Goal: Find specific page/section: Find specific page/section

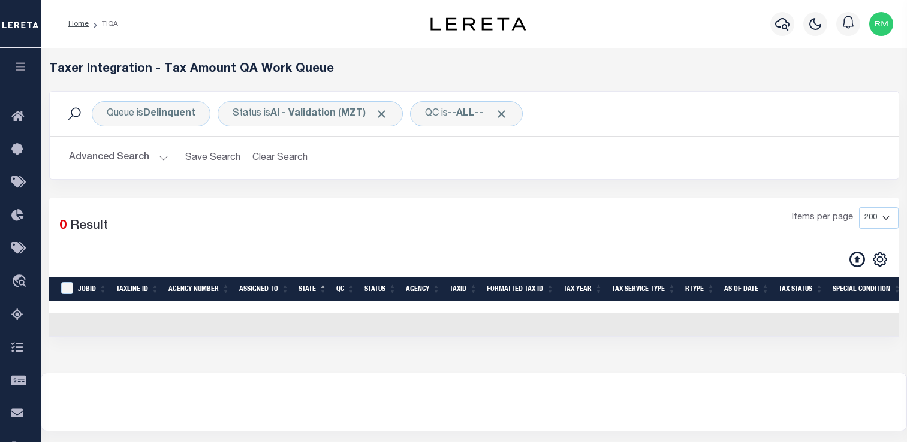
select select "200"
click at [23, 70] on icon "button" at bounding box center [21, 66] width 14 height 11
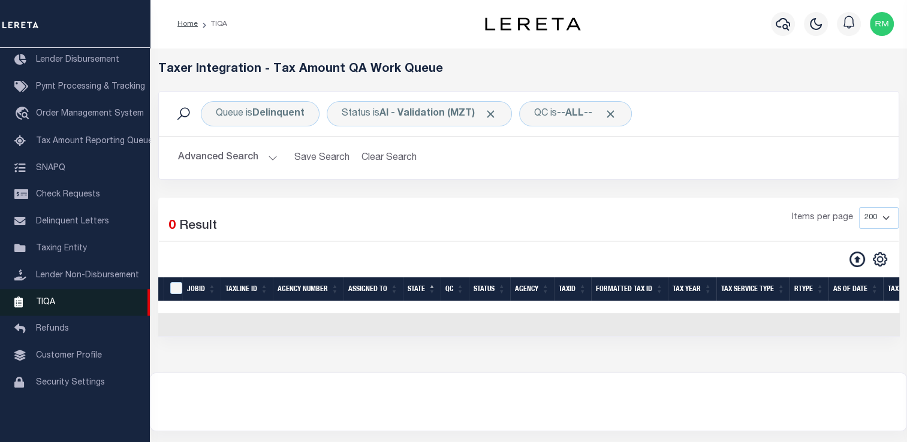
click at [47, 306] on span "TIQA" at bounding box center [45, 302] width 19 height 8
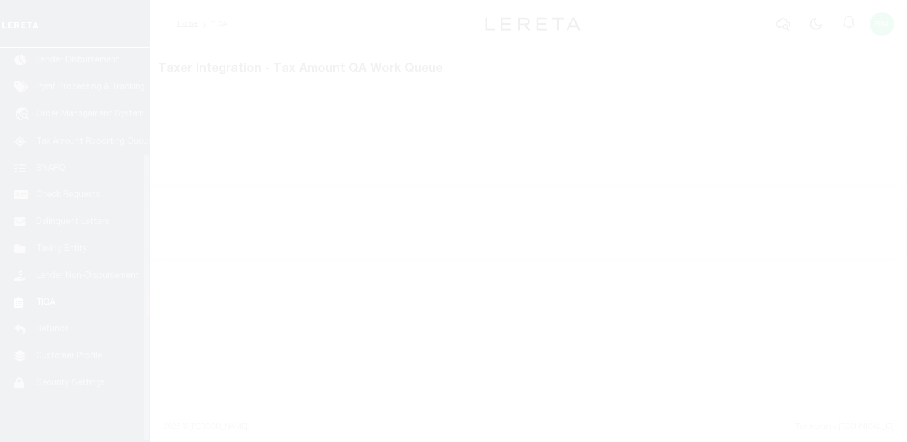
scroll to position [143, 0]
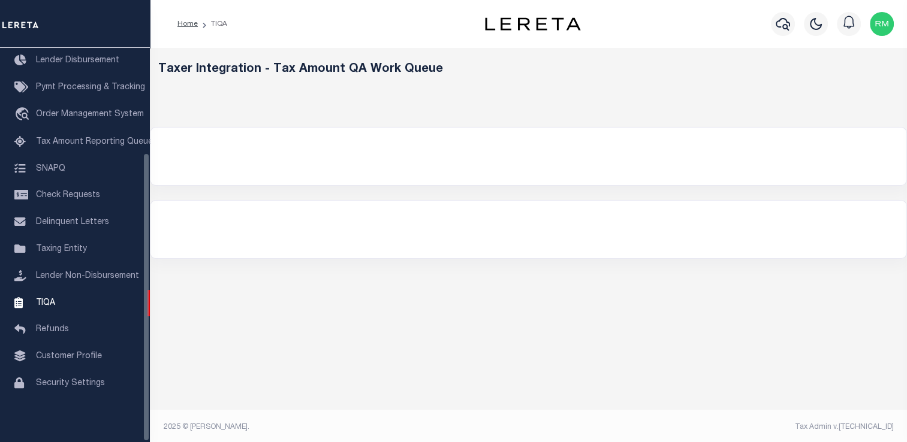
select select "200"
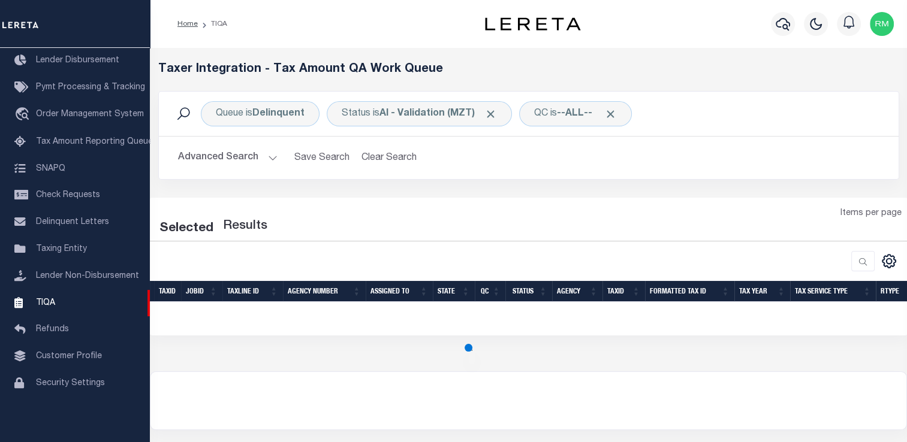
select select "200"
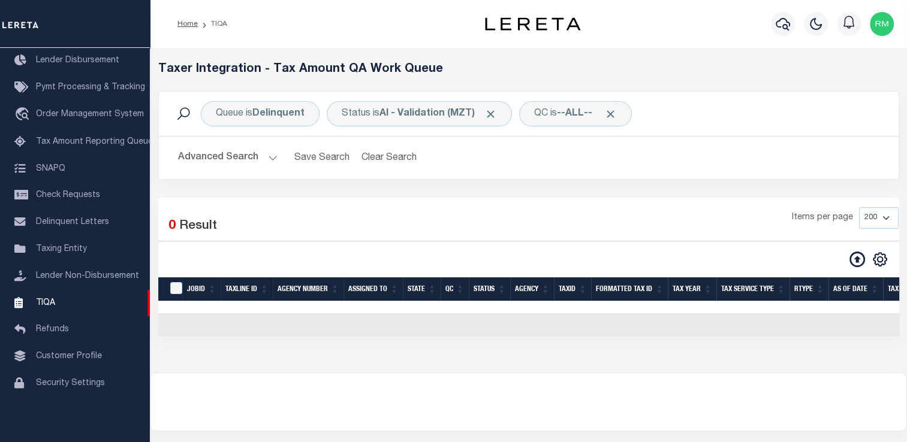
click at [245, 154] on button "Advanced Search" at bounding box center [228, 157] width 100 height 23
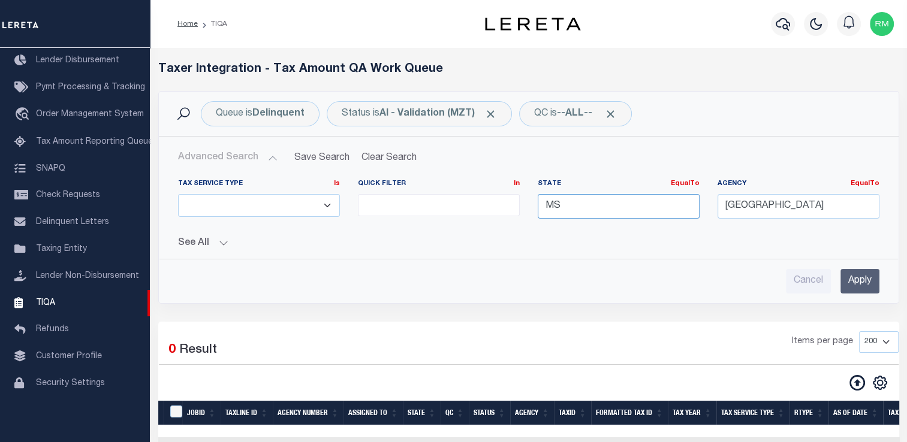
drag, startPoint x: 588, startPoint y: 206, endPoint x: 516, endPoint y: 206, distance: 71.9
click at [516, 206] on div "Tax Service Type Is Is Contains ESCROW NonESCROW Quick Filter In In View Only L…" at bounding box center [528, 203] width 719 height 49
click at [614, 227] on div "LA" at bounding box center [618, 228] width 161 height 19
type input "LA"
drag, startPoint x: 814, startPoint y: 205, endPoint x: 723, endPoint y: 208, distance: 91.2
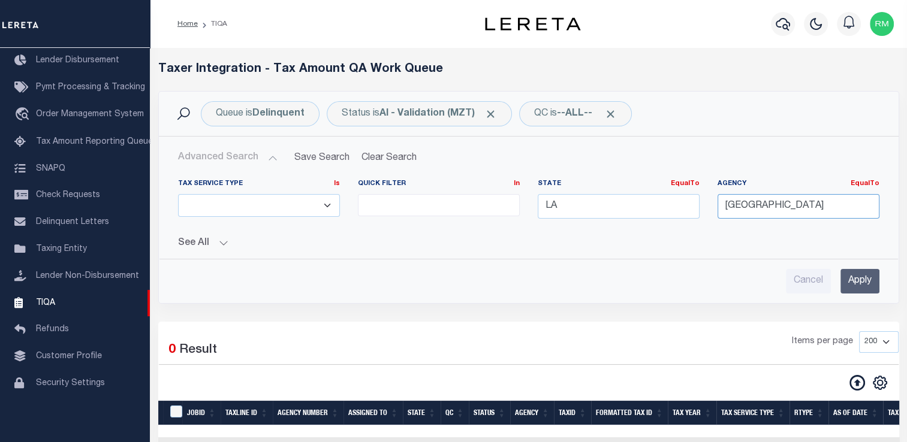
click at [723, 208] on input "[GEOGRAPHIC_DATA]" at bounding box center [799, 206] width 162 height 25
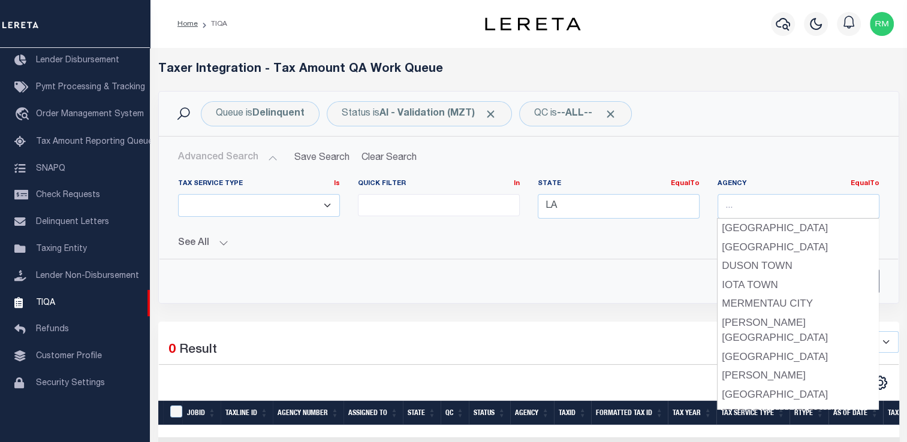
click at [671, 270] on div "Cancel Apply" at bounding box center [528, 281] width 701 height 25
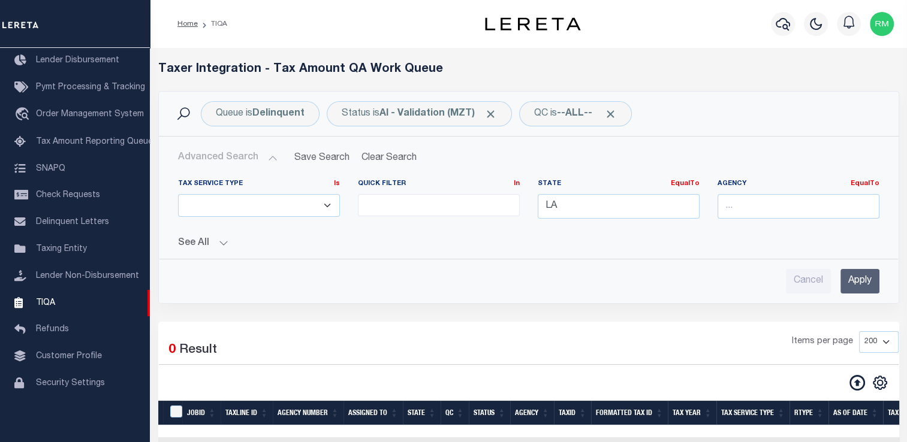
click at [853, 276] on input "Apply" at bounding box center [859, 281] width 39 height 25
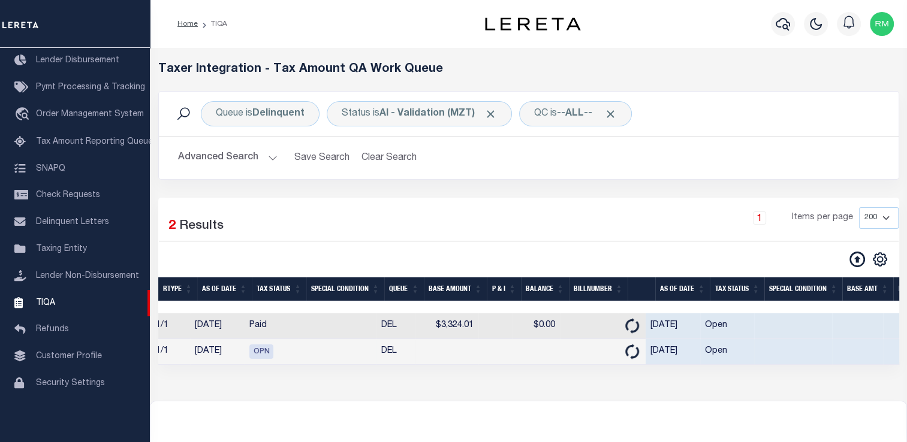
scroll to position [0, 795]
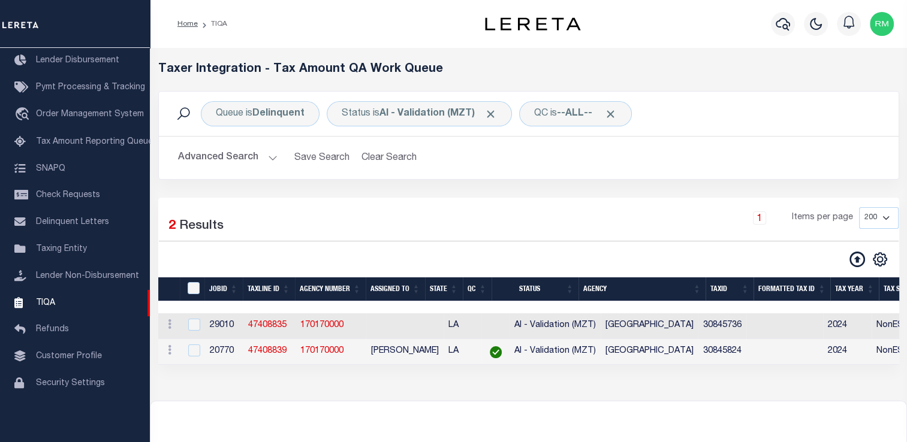
click at [619, 401] on div "Loading... Taxer Integration - Tax Amount QA Work Queue Queue is Delinquent Sta…" at bounding box center [528, 224] width 757 height 353
